Goal: Information Seeking & Learning: Stay updated

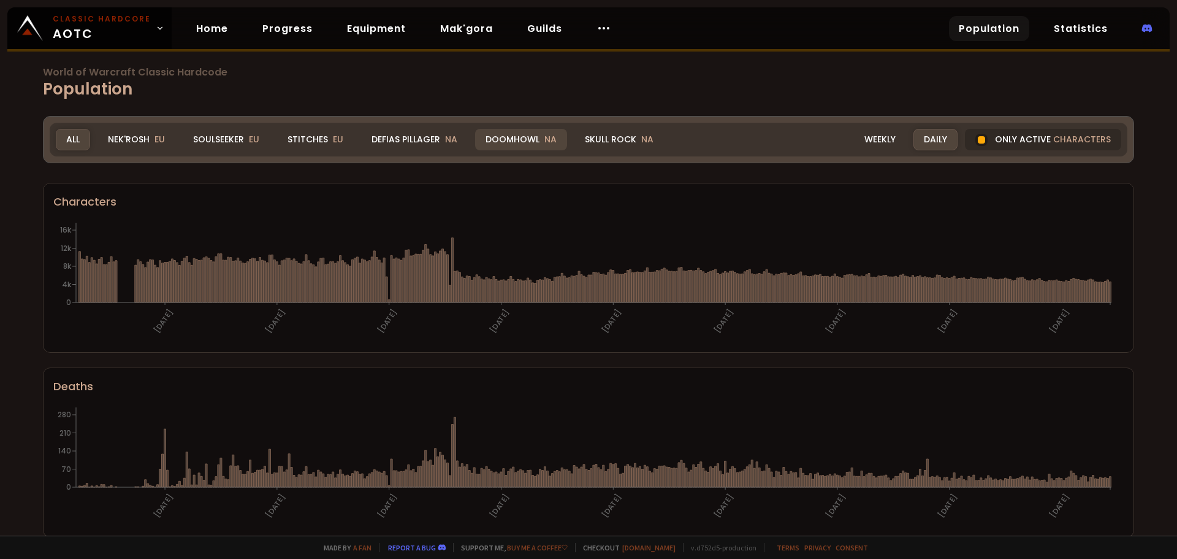
click at [495, 147] on div "Doomhowl NA" at bounding box center [521, 139] width 92 height 21
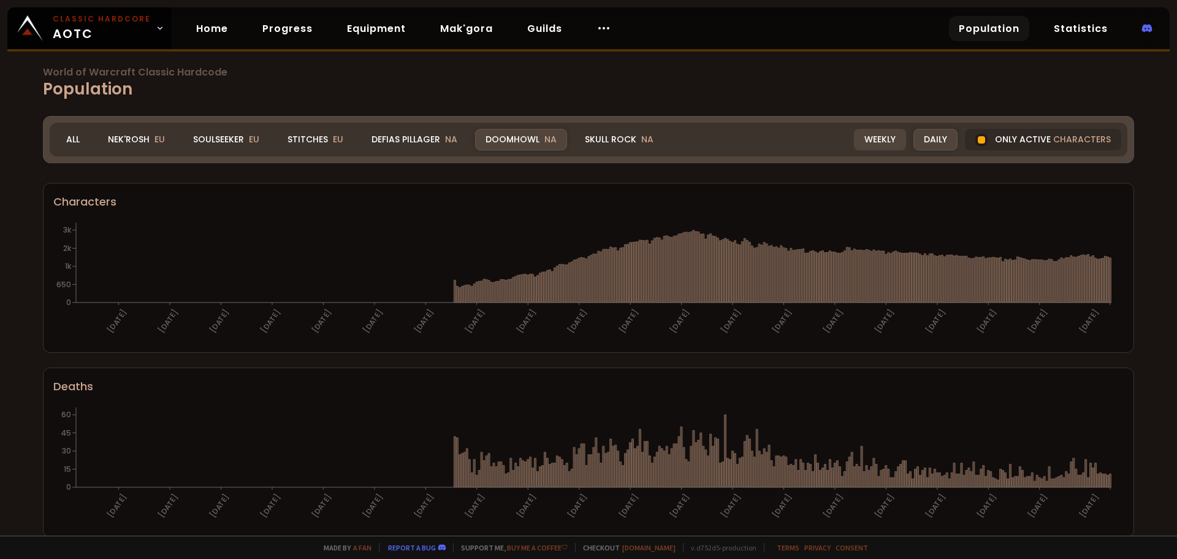
click at [885, 140] on div "Weekly" at bounding box center [880, 139] width 52 height 21
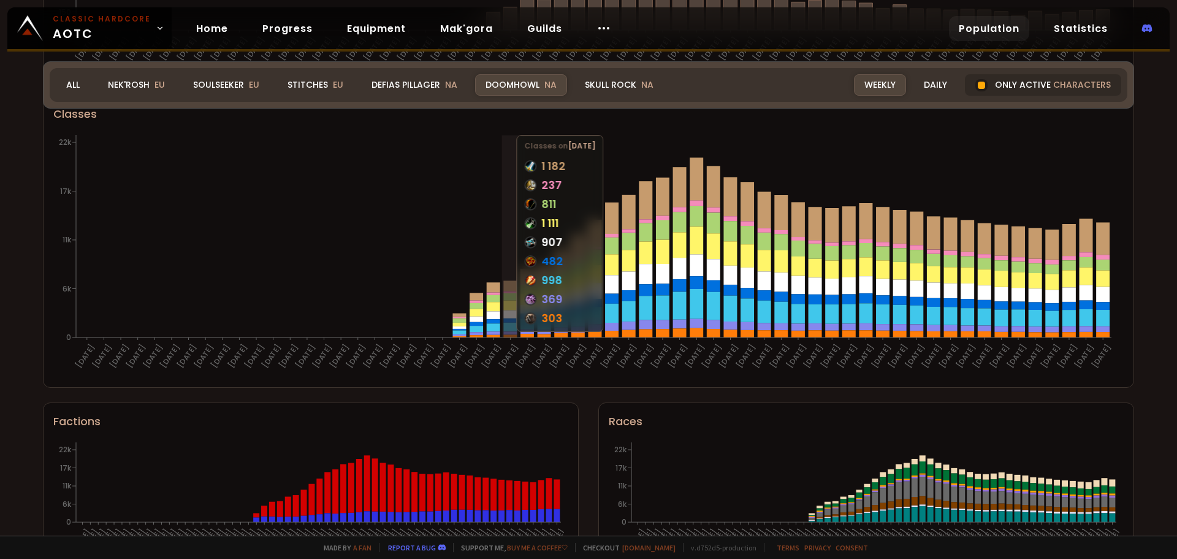
scroll to position [570, 0]
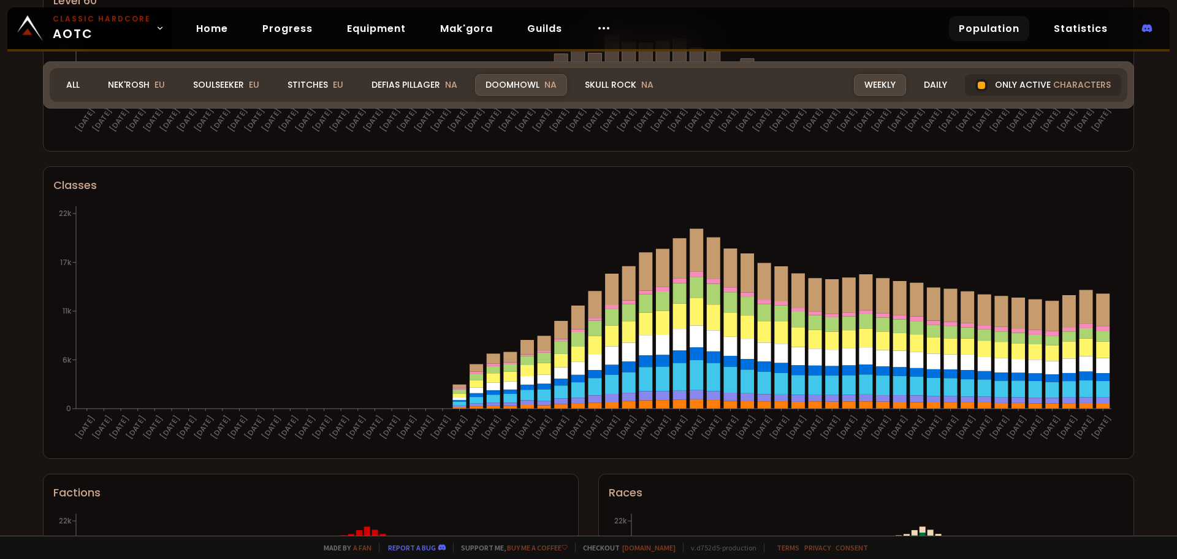
drag, startPoint x: 943, startPoint y: 90, endPoint x: 1117, endPoint y: 283, distance: 259.6
click at [943, 90] on div "Daily" at bounding box center [936, 84] width 44 height 21
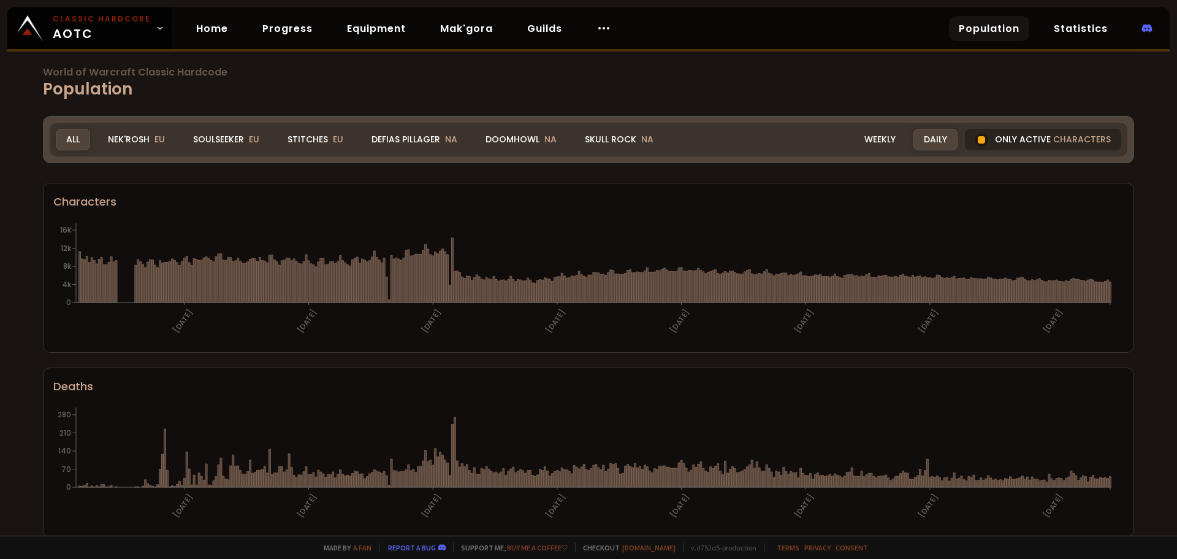
click at [1019, 136] on div "Only active characters" at bounding box center [1043, 139] width 156 height 21
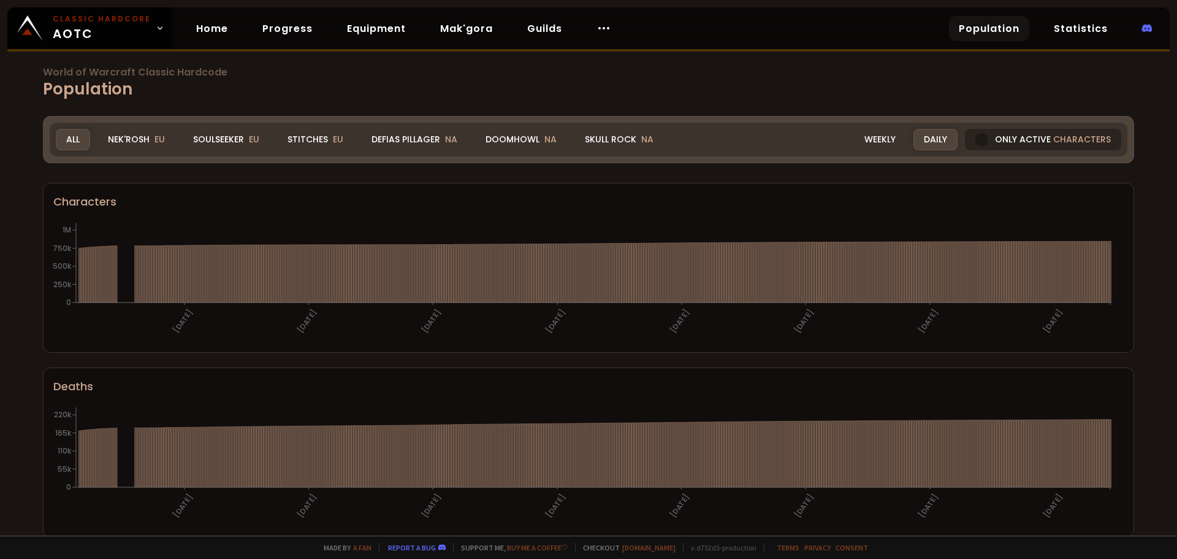
click at [1001, 134] on div "Only active characters" at bounding box center [1043, 139] width 156 height 21
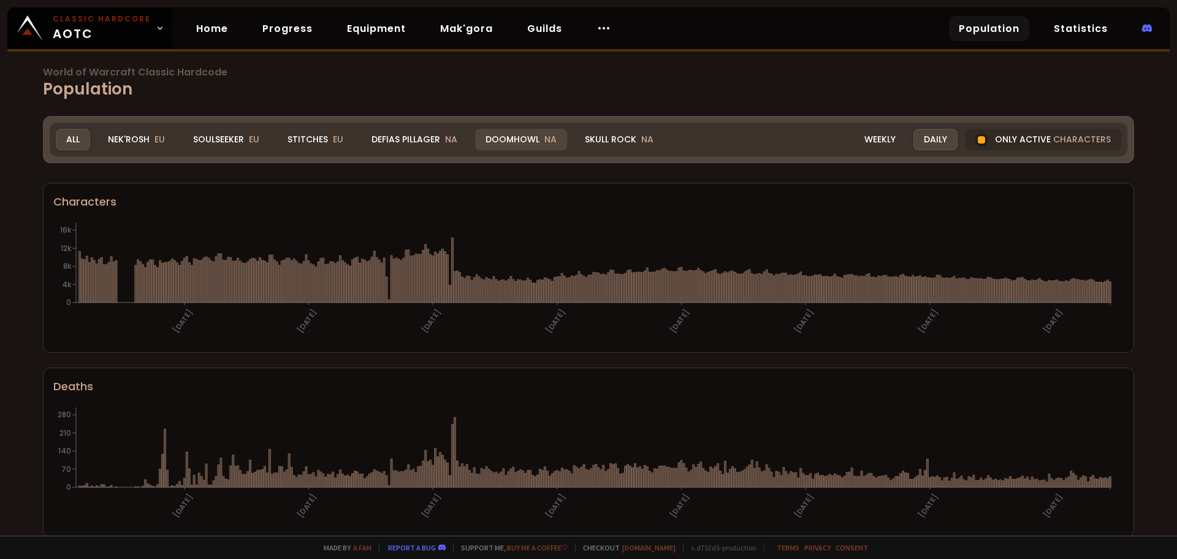
click at [543, 129] on div "Doomhowl NA" at bounding box center [521, 139] width 92 height 21
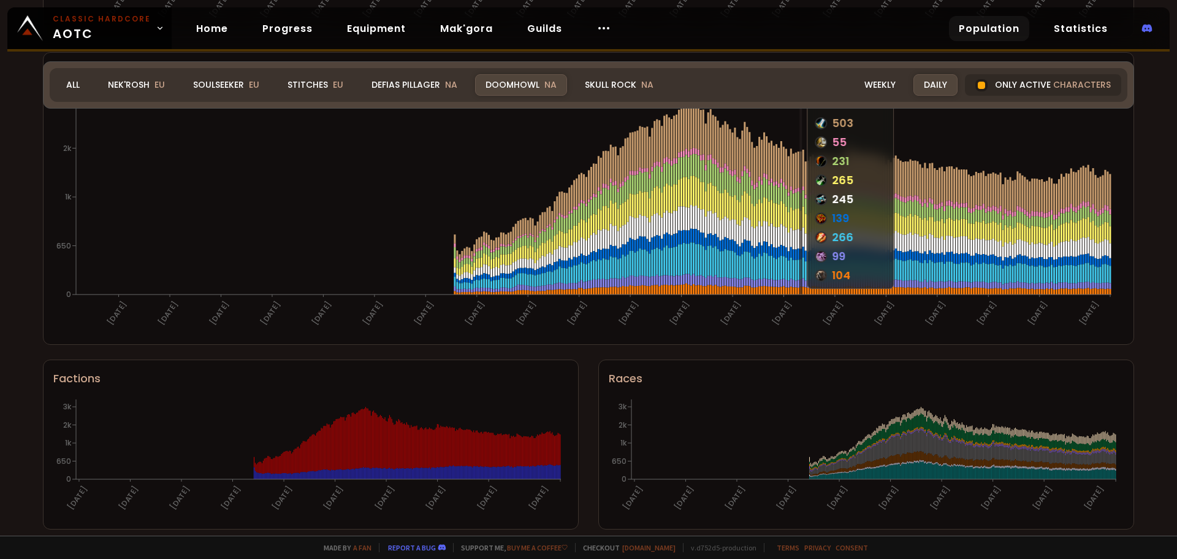
scroll to position [692, 0]
